Goal: Use online tool/utility: Utilize a website feature to perform a specific function

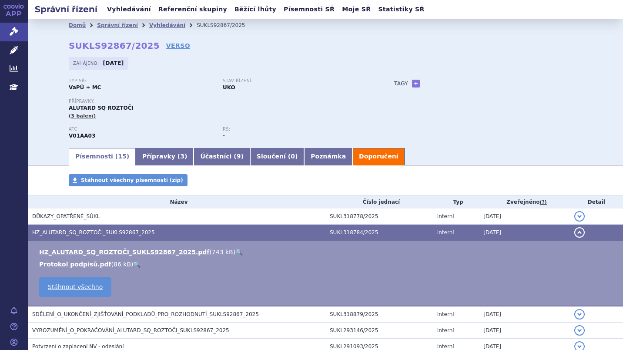
scroll to position [2, 0]
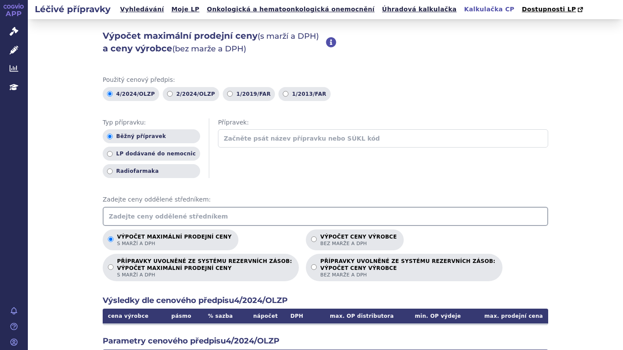
click at [311, 239] on input "Výpočet ceny výrobce bez marže a DPH" at bounding box center [314, 239] width 6 height 6
radio input "true"
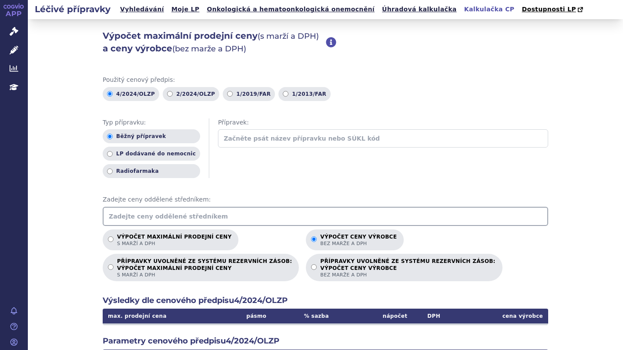
click at [165, 214] on input "text" at bounding box center [325, 216] width 445 height 19
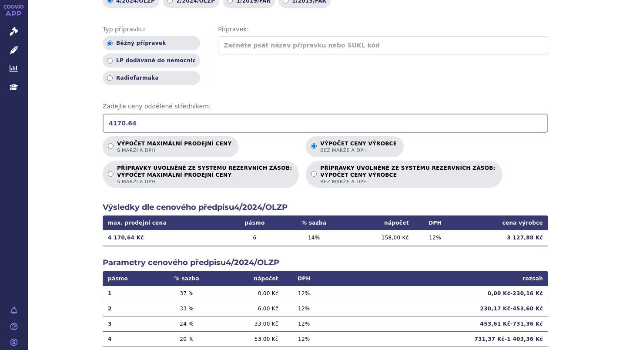
scroll to position [98, 0]
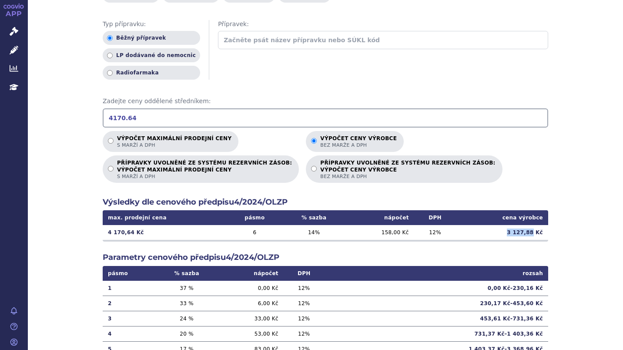
drag, startPoint x: 510, startPoint y: 233, endPoint x: 531, endPoint y: 231, distance: 20.9
click at [531, 231] on td "3 127,88 Kč" at bounding box center [502, 232] width 92 height 15
copy td "3 127,88"
drag, startPoint x: 140, startPoint y: 119, endPoint x: 96, endPoint y: 112, distance: 44.9
click at [96, 112] on div "Výpočet maximální prodejní ceny (s marží a DPH) a ceny výrobce (bez marže a DPH…" at bounding box center [325, 175] width 595 height 508
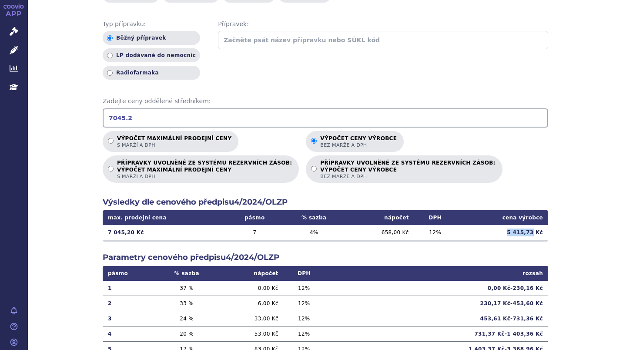
drag, startPoint x: 511, startPoint y: 233, endPoint x: 532, endPoint y: 233, distance: 21.7
click at [532, 233] on td "5 415,73 Kč" at bounding box center [502, 232] width 92 height 15
copy td "5 415,73"
drag, startPoint x: 125, startPoint y: 114, endPoint x: 93, endPoint y: 114, distance: 31.7
click at [93, 114] on div "Výpočet maximální prodejní ceny (s marží a DPH) a ceny výrobce (bez marže a DPH…" at bounding box center [325, 175] width 595 height 508
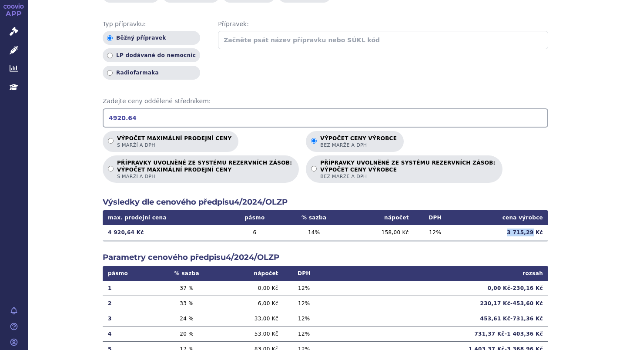
drag, startPoint x: 511, startPoint y: 234, endPoint x: 532, endPoint y: 234, distance: 21.3
click at [532, 234] on td "3 715,29 Kč" at bounding box center [502, 232] width 92 height 15
copy td "3 715,29"
drag, startPoint x: 133, startPoint y: 117, endPoint x: 98, endPoint y: 117, distance: 34.8
click at [98, 117] on div "Výpočet maximální prodejní ceny (s marží a DPH) a ceny výrobce (bez marže a DPH…" at bounding box center [325, 175] width 595 height 508
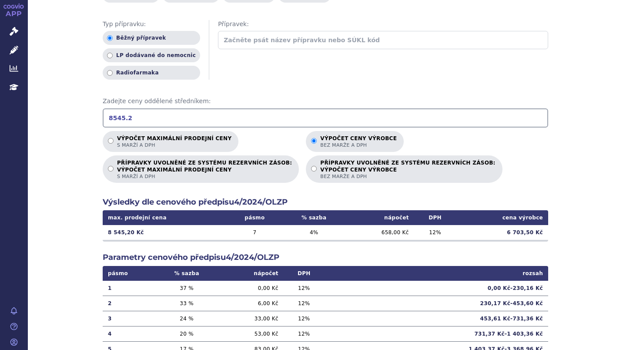
type input "8545.2"
drag, startPoint x: 511, startPoint y: 232, endPoint x: 532, endPoint y: 231, distance: 21.8
click at [532, 231] on td "6 703,50 Kč" at bounding box center [502, 232] width 92 height 15
copy td "6 703,50"
